Goal: Task Accomplishment & Management: Use online tool/utility

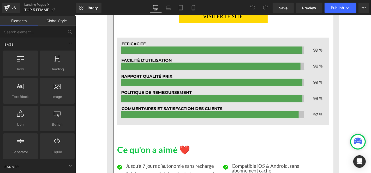
scroll to position [869, 0]
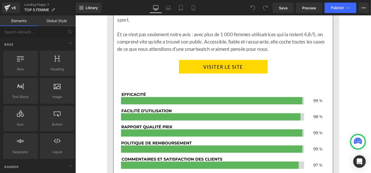
click at [206, 68] on link "VISITER LE SITE" at bounding box center [233, 70] width 95 height 15
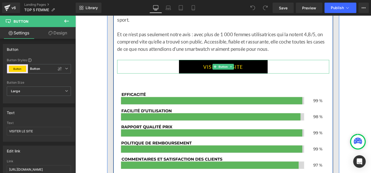
click at [201, 70] on link "VISITER LE SITE" at bounding box center [233, 70] width 95 height 15
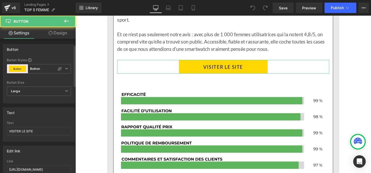
scroll to position [58, 0]
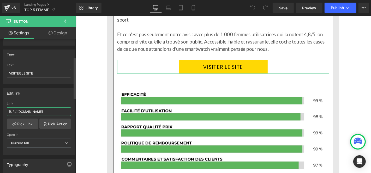
click at [40, 112] on input "[URL][DOMAIN_NAME]" at bounding box center [39, 111] width 64 height 9
type input "[URL][DOMAIN_NAME]"
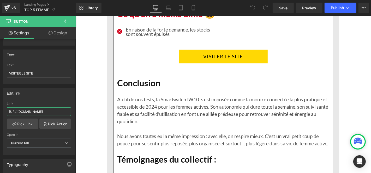
scroll to position [1159, 0]
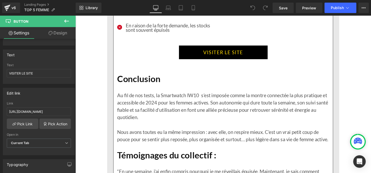
click at [216, 62] on link "VISITER LE SITE" at bounding box center [233, 54] width 95 height 15
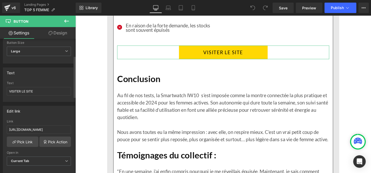
scroll to position [58, 0]
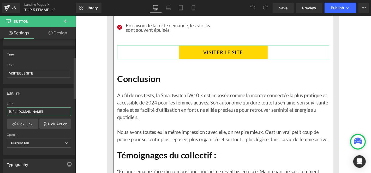
click at [30, 109] on input "[URL][DOMAIN_NAME]" at bounding box center [39, 111] width 64 height 9
paste input "text"
type input "[URL][DOMAIN_NAME]"
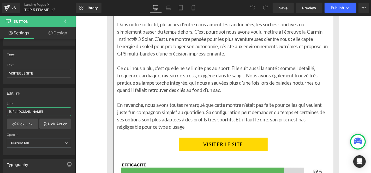
scroll to position [1681, 0]
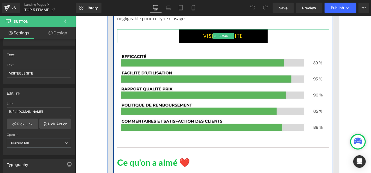
click at [191, 45] on link "VISITER LE SITE" at bounding box center [233, 37] width 95 height 15
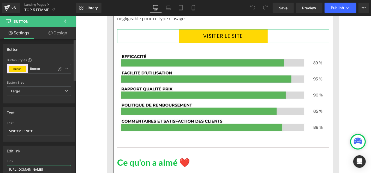
click at [28, 171] on input "[URL][DOMAIN_NAME]" at bounding box center [39, 169] width 64 height 9
paste input "text"
type input "[URL][DOMAIN_NAME]"
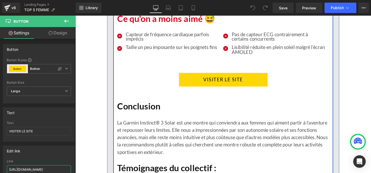
scroll to position [1942, 0]
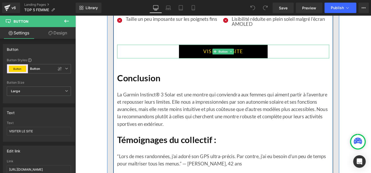
click at [190, 61] on link "VISITER LE SITE" at bounding box center [233, 53] width 95 height 15
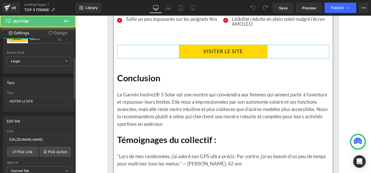
scroll to position [58, 0]
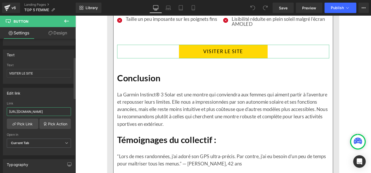
click at [35, 110] on input "[URL][DOMAIN_NAME]" at bounding box center [39, 111] width 64 height 9
paste input "text"
type input "[URL][DOMAIN_NAME]"
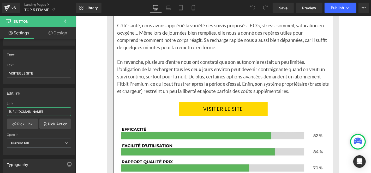
scroll to position [2377, 0]
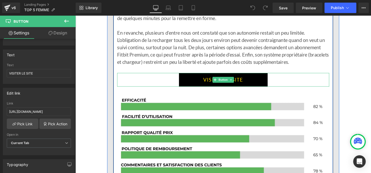
click at [223, 86] on icon at bounding box center [224, 83] width 3 height 3
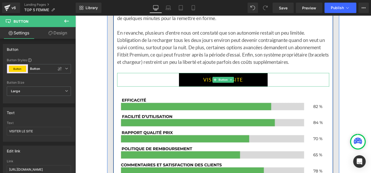
click at [190, 91] on link "VISITER LE SITE" at bounding box center [233, 84] width 95 height 15
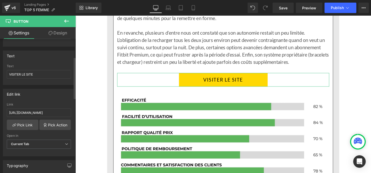
scroll to position [58, 0]
click at [41, 110] on input "[URL][DOMAIN_NAME]" at bounding box center [39, 111] width 64 height 9
paste input "text"
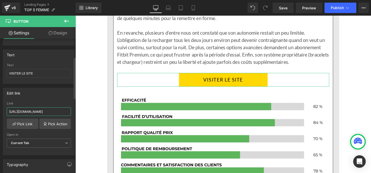
type input "[URL][DOMAIN_NAME]"
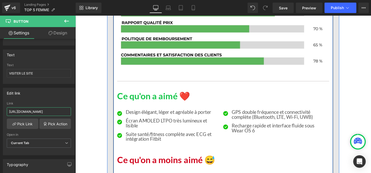
scroll to position [2608, 0]
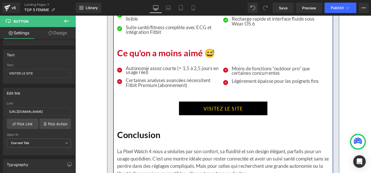
click at [201, 122] on link "VISITEZ LE SITE" at bounding box center [233, 114] width 94 height 15
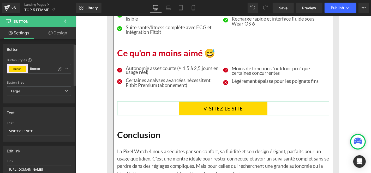
scroll to position [58, 0]
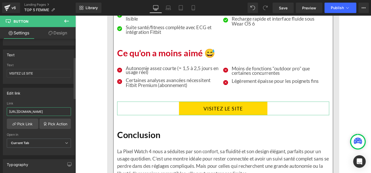
click at [40, 111] on input "[URL][DOMAIN_NAME]" at bounding box center [39, 111] width 64 height 9
paste input "text"
type input "[URL][DOMAIN_NAME]"
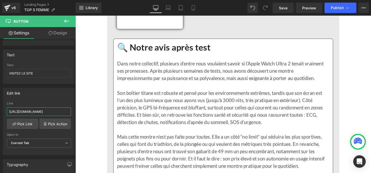
scroll to position [3130, 0]
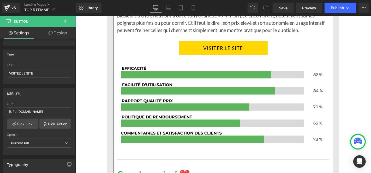
click at [194, 57] on link "VISITER LE SITE" at bounding box center [233, 50] width 95 height 15
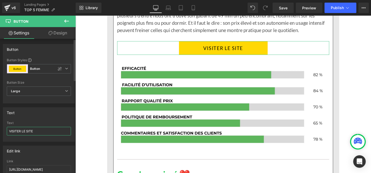
click at [38, 131] on input "VISITER LE SITE" at bounding box center [39, 131] width 64 height 9
paste input "[URL][DOMAIN_NAME]"
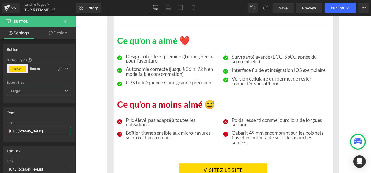
scroll to position [3275, 0]
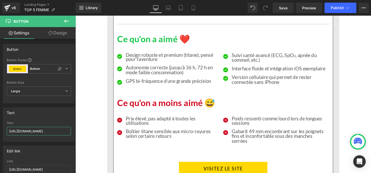
type input "VISITER LE SITE"
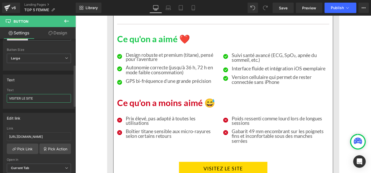
scroll to position [87, 0]
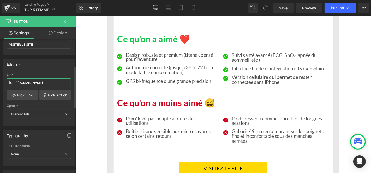
click at [51, 81] on input "[URL][DOMAIN_NAME]" at bounding box center [39, 83] width 64 height 9
paste input "text"
type input "[URL][DOMAIN_NAME]"
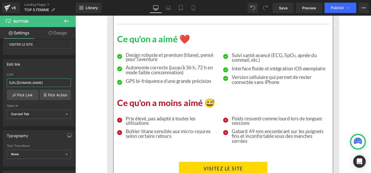
scroll to position [3391, 0]
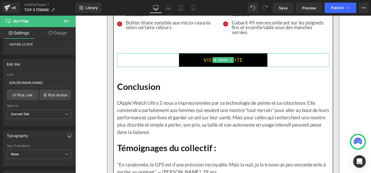
click at [203, 70] on link "VISITEZ LE SITE" at bounding box center [233, 63] width 94 height 15
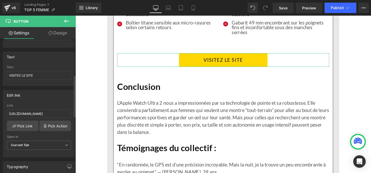
scroll to position [116, 0]
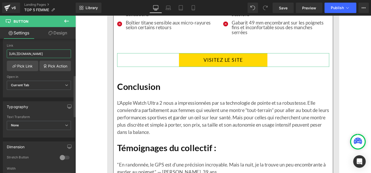
click at [31, 50] on input "[URL][DOMAIN_NAME]" at bounding box center [39, 54] width 64 height 9
type input "[URL][DOMAIN_NAME]"
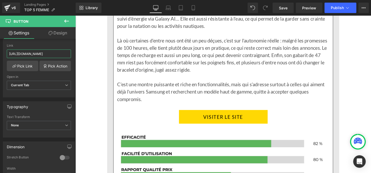
scroll to position [3854, 0]
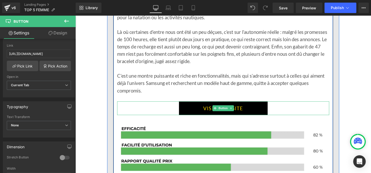
click at [186, 122] on link "VISITER LE SITE" at bounding box center [233, 114] width 95 height 15
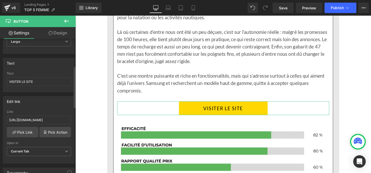
scroll to position [87, 0]
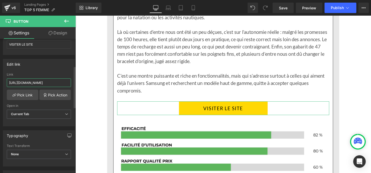
click at [39, 82] on input "[URL][DOMAIN_NAME]" at bounding box center [39, 83] width 64 height 9
paste input "text"
type input "[URL][DOMAIN_NAME]"
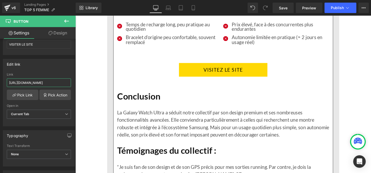
scroll to position [4174, 0]
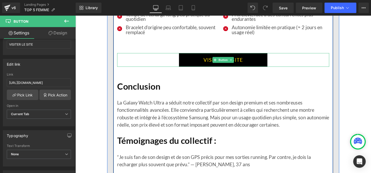
click at [188, 70] on link "VISITEZ LE SITE" at bounding box center [233, 63] width 94 height 15
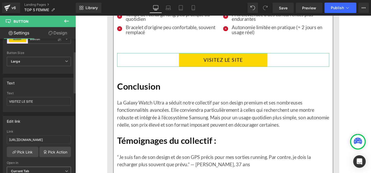
scroll to position [58, 0]
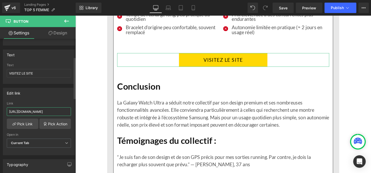
click at [33, 110] on input "[URL][DOMAIN_NAME]" at bounding box center [39, 111] width 64 height 9
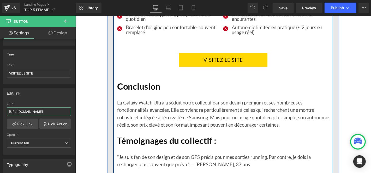
scroll to position [4289, 0]
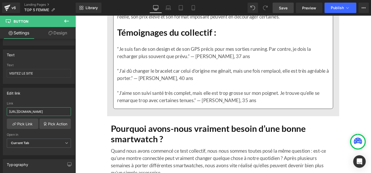
type input "[URL][DOMAIN_NAME]"
click at [279, 8] on span "Save" at bounding box center [283, 7] width 9 height 5
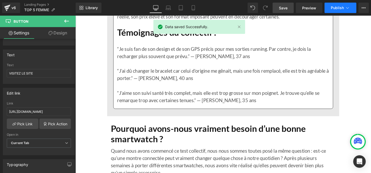
click at [330, 9] on button "Publish" at bounding box center [340, 8] width 32 height 10
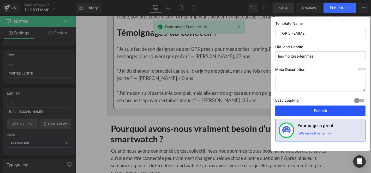
click at [302, 108] on button "Publish" at bounding box center [320, 111] width 90 height 10
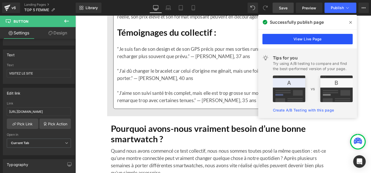
click at [324, 41] on link "View Live Page" at bounding box center [307, 39] width 90 height 10
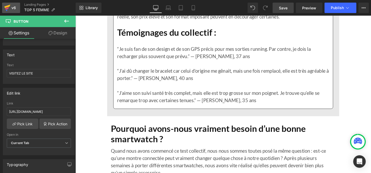
click at [11, 10] on div "v6" at bounding box center [13, 7] width 7 height 7
click at [13, 12] on link "v6" at bounding box center [11, 8] width 18 height 10
